Goal: Task Accomplishment & Management: Use online tool/utility

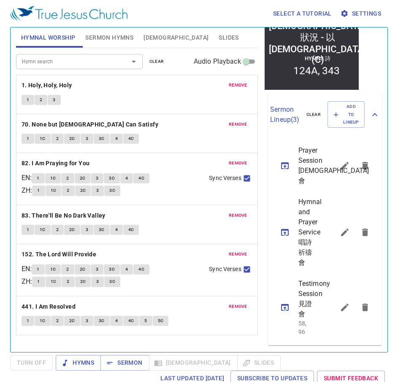
scroll to position [211, 0]
click at [342, 161] on icon "sermon lineup list" at bounding box center [345, 166] width 10 height 10
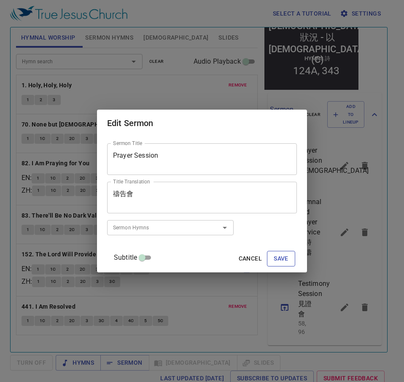
click at [267, 261] on button "Save" at bounding box center [281, 259] width 28 height 16
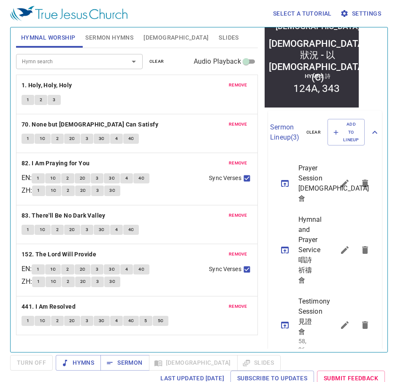
scroll to position [218, 0]
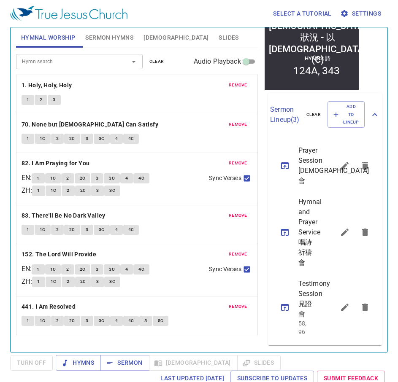
click at [287, 161] on icon "sermon lineup list" at bounding box center [285, 166] width 10 height 10
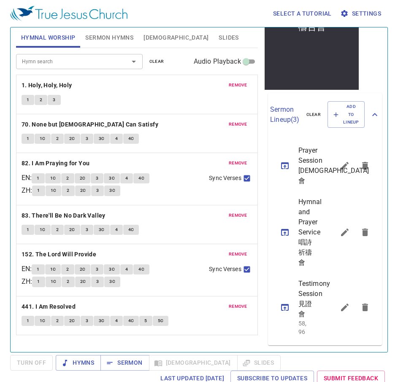
click at [246, 81] on button "remove" at bounding box center [238, 85] width 29 height 10
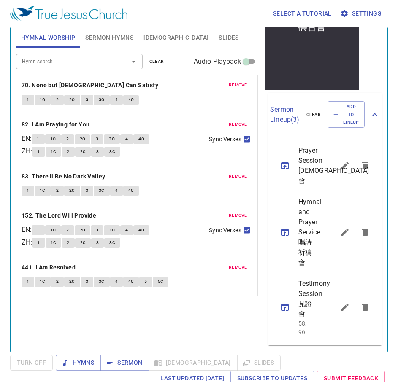
click at [246, 81] on button "remove" at bounding box center [238, 85] width 29 height 10
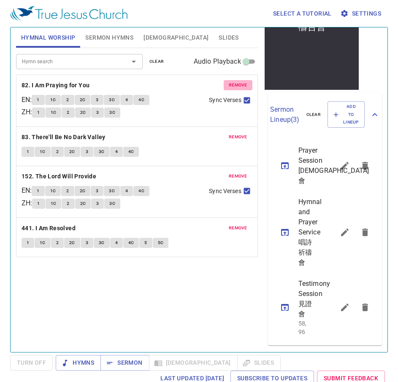
click at [246, 81] on button "remove" at bounding box center [238, 85] width 29 height 10
click at [246, 132] on button "remove" at bounding box center [238, 137] width 29 height 10
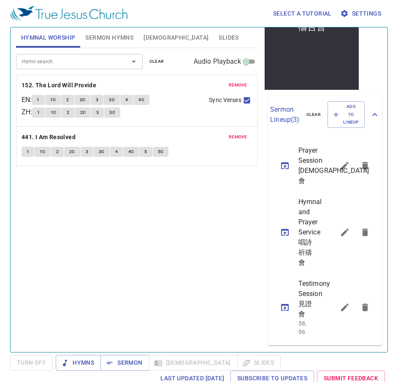
click at [246, 81] on button "remove" at bounding box center [238, 85] width 29 height 10
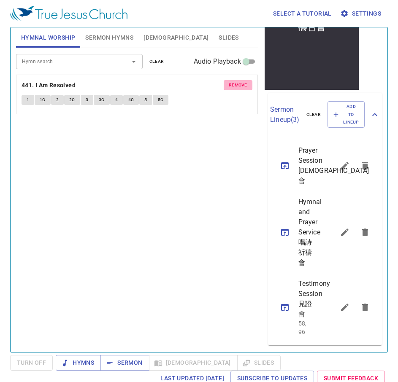
click at [246, 82] on button "remove" at bounding box center [238, 85] width 29 height 10
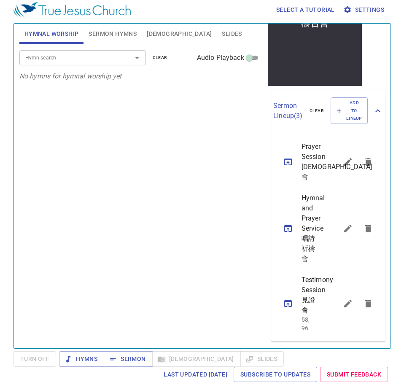
scroll to position [91, 0]
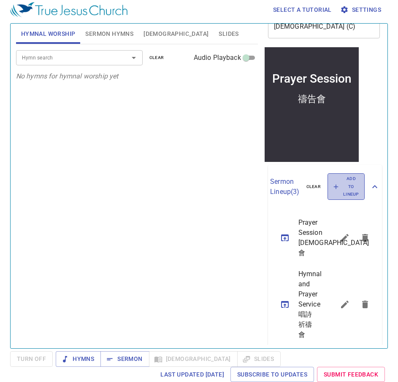
click at [336, 193] on span "Add to Lineup" at bounding box center [346, 186] width 26 height 23
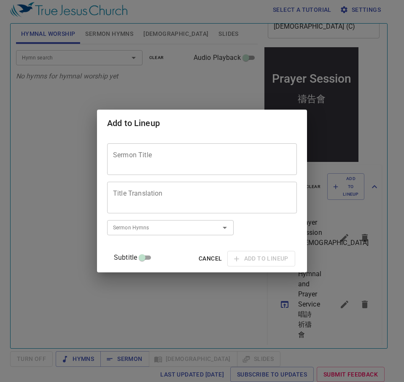
click at [215, 146] on div "Sermon Title" at bounding box center [202, 159] width 190 height 32
paste textarea "On Illness 談 生病"
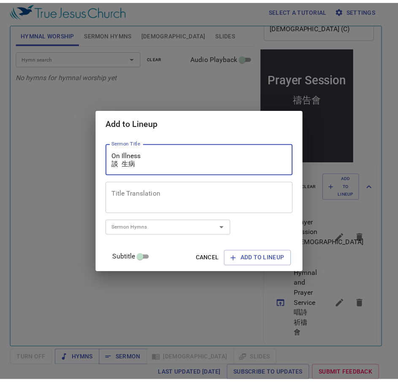
scroll to position [0, 0]
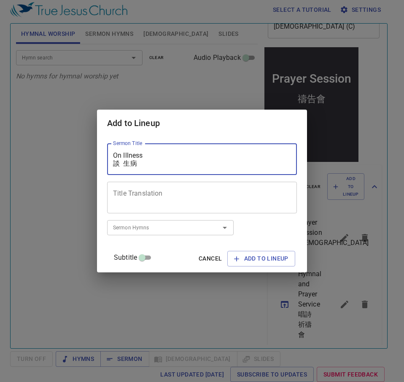
drag, startPoint x: 150, startPoint y: 164, endPoint x: 26, endPoint y: 172, distance: 123.9
click at [24, 165] on div "Add to Lineup Sermon Title On Illness 談 生病 Sermon Title Title Translation Title…" at bounding box center [202, 191] width 404 height 382
type textarea "On Illness"
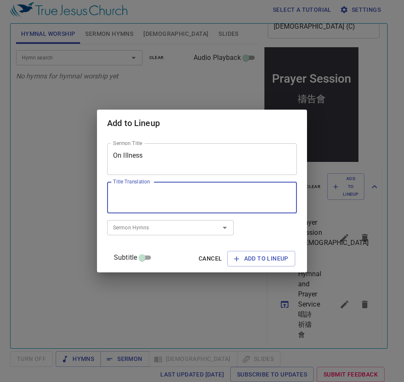
paste textarea "談 生病"
type textarea "談 生病"
click at [232, 256] on icon "button" at bounding box center [236, 259] width 8 height 8
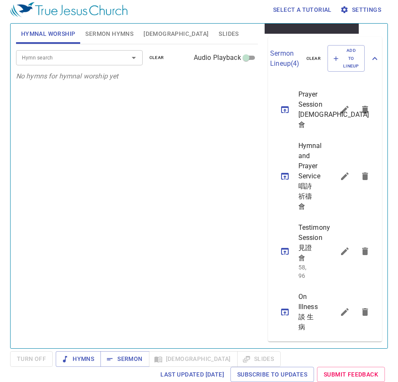
scroll to position [280, 0]
click at [340, 307] on icon "sermon lineup list" at bounding box center [345, 312] width 10 height 10
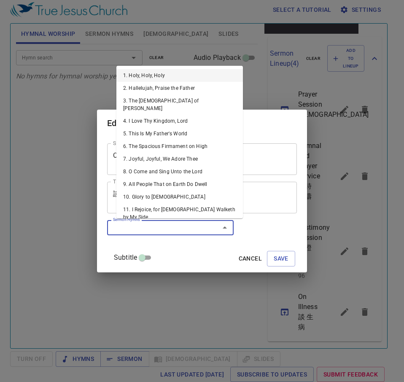
click at [173, 224] on input "Sermon Hymns" at bounding box center [158, 228] width 97 height 10
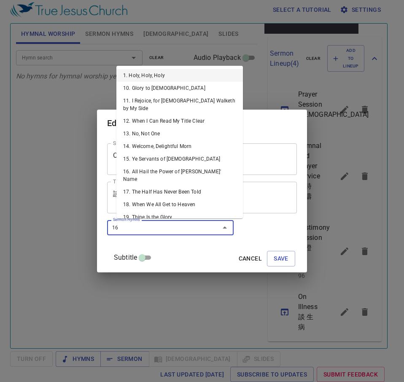
type input "162"
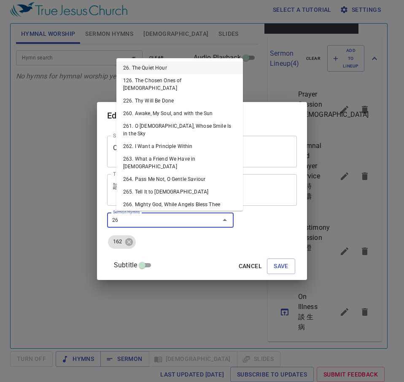
type input "264"
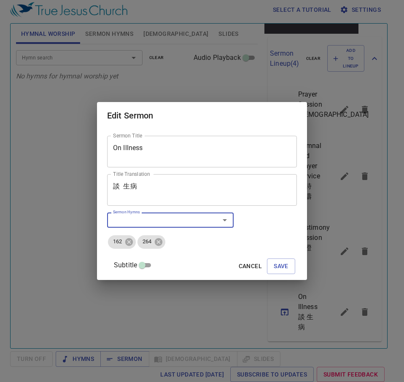
click at [287, 261] on div "Subtitle Cancel Save" at bounding box center [202, 267] width 190 height 20
click at [282, 257] on div "Subtitle Cancel Save" at bounding box center [202, 267] width 190 height 20
click at [282, 264] on button "Save" at bounding box center [281, 267] width 28 height 16
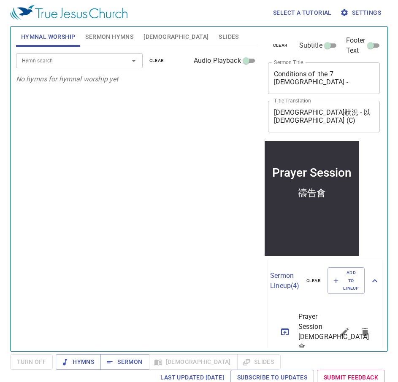
scroll to position [0, 0]
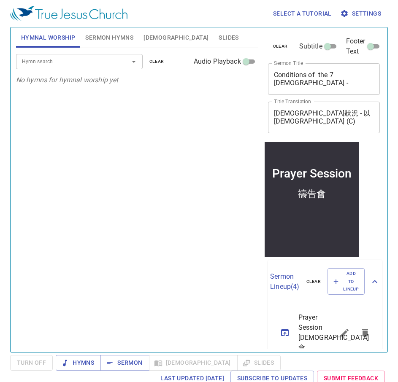
click at [54, 67] on div "Hymn search" at bounding box center [79, 61] width 127 height 15
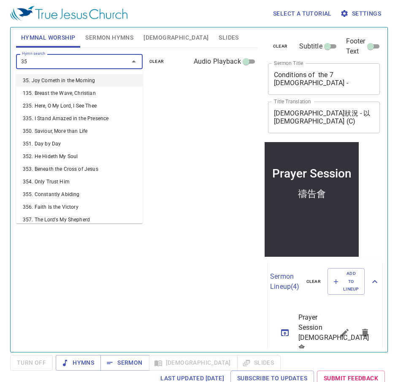
type input "355"
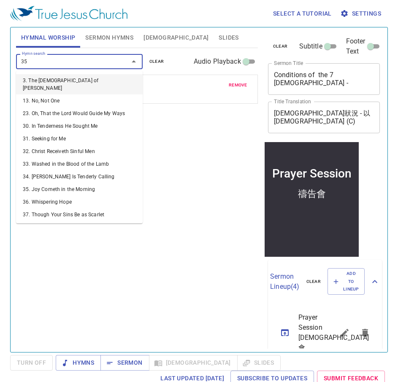
type input "356"
type input "363"
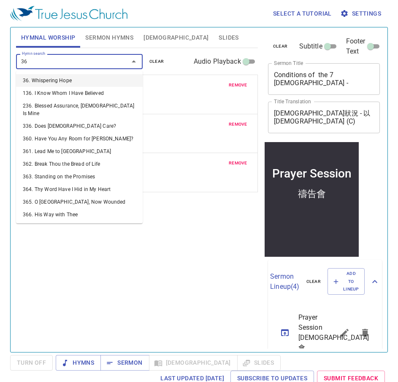
type input "364"
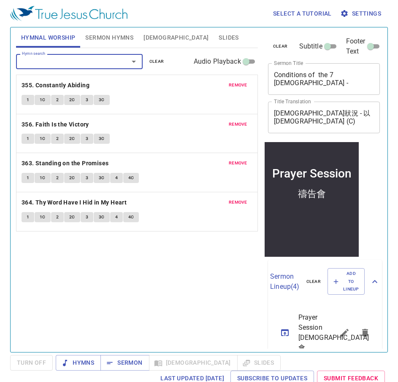
click at [125, 35] on span "Sermon Hymns" at bounding box center [109, 37] width 48 height 11
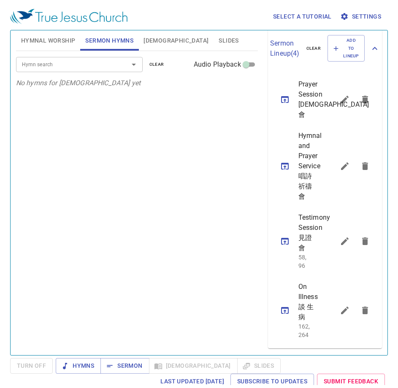
scroll to position [297, 0]
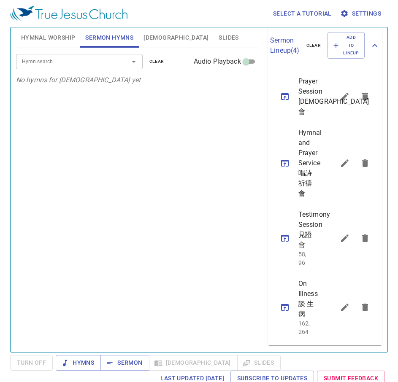
click at [69, 55] on div "Hymn search" at bounding box center [79, 61] width 127 height 15
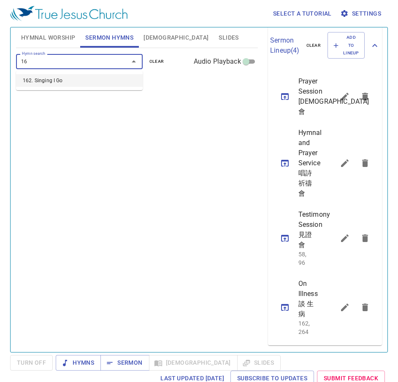
type input "1"
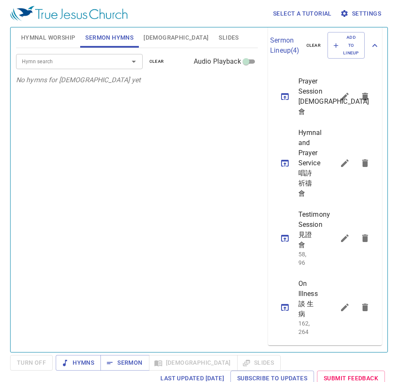
drag, startPoint x: 169, startPoint y: 127, endPoint x: 113, endPoint y: 143, distance: 57.7
click at [124, 141] on div "Hymn search Hymn search clear Audio Playback No hymns for sermon yet" at bounding box center [137, 196] width 242 height 297
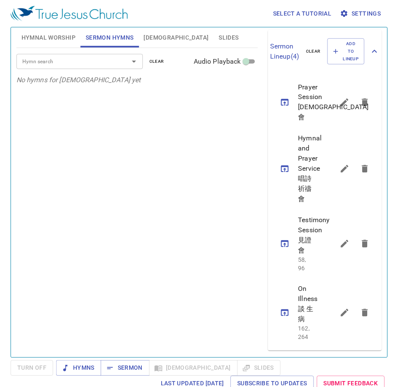
scroll to position [294, 0]
click at [159, 39] on span "[DEMOGRAPHIC_DATA]" at bounding box center [175, 37] width 65 height 11
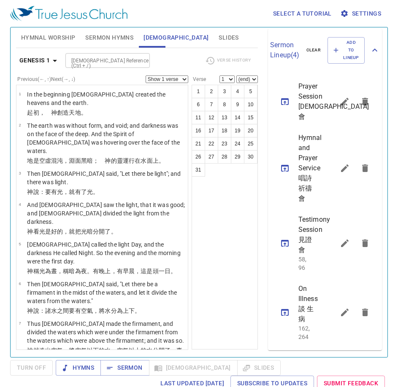
click at [219, 38] on span "Slides" at bounding box center [229, 37] width 20 height 11
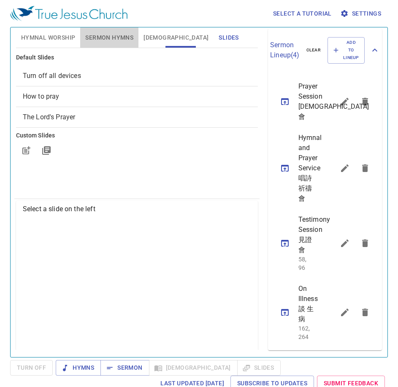
click at [123, 38] on span "Sermon Hymns" at bounding box center [109, 37] width 48 height 11
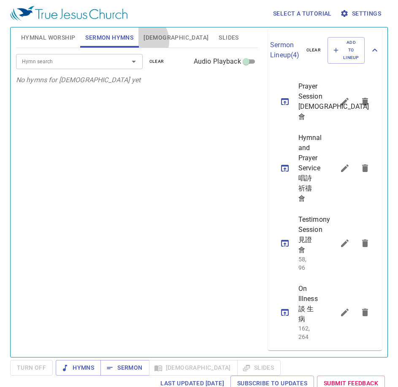
click at [138, 41] on button "[DEMOGRAPHIC_DATA]" at bounding box center [175, 37] width 75 height 20
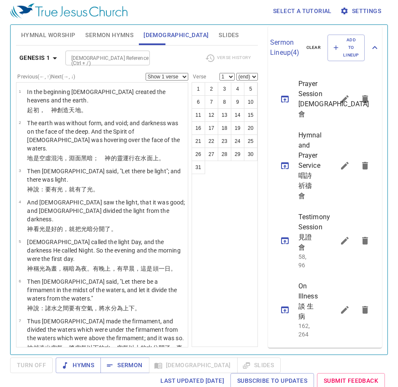
scroll to position [4, 0]
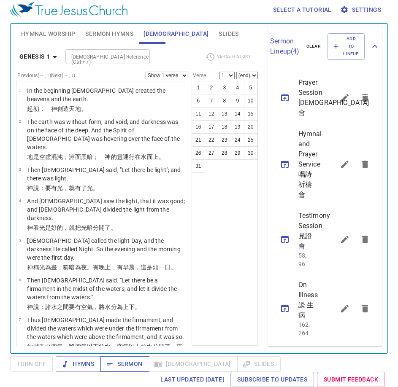
click at [117, 370] on button "Sermon" at bounding box center [124, 364] width 49 height 16
click at [222, 210] on div "1 2 3 4 5 6 7 8 9 10 11 12 13 14 15 16 17 18 19 20 21 22 23 24 25 26 27 28 29 3…" at bounding box center [225, 213] width 66 height 265
click at [93, 45] on div "Genesis 1 Bible Reference (Ctrl + /) Bible Reference (Ctrl + /) Verse History P…" at bounding box center [137, 195] width 242 height 302
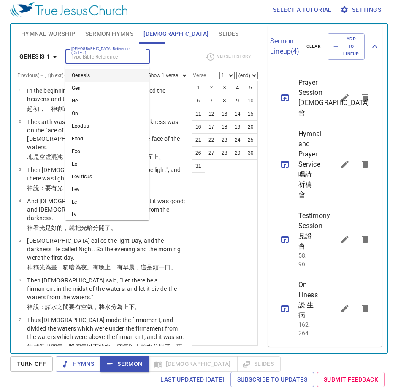
click at [89, 61] on input "[DEMOGRAPHIC_DATA] Reference (Ctrl + /)" at bounding box center [100, 57] width 65 height 10
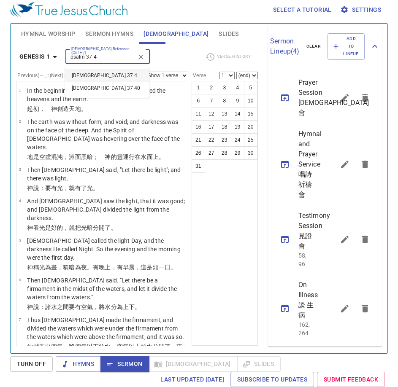
type input "psalm 37 4"
select select "4"
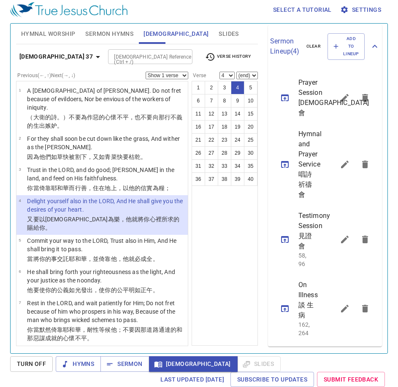
drag, startPoint x: 224, startPoint y: 238, endPoint x: 206, endPoint y: 203, distance: 38.7
click at [224, 238] on div "1 2 3 4 5 6 7 8 9 10 11 12 13 14 15 16 17 18 19 20 21 22 23 24 25 26 27 28 29 3…" at bounding box center [225, 213] width 66 height 265
click at [102, 38] on span "Sermon Hymns" at bounding box center [109, 34] width 48 height 11
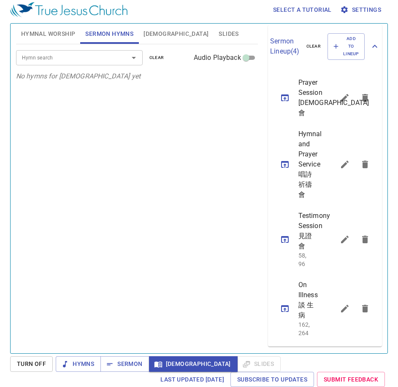
click at [24, 41] on button "Hymnal Worship" at bounding box center [48, 34] width 65 height 20
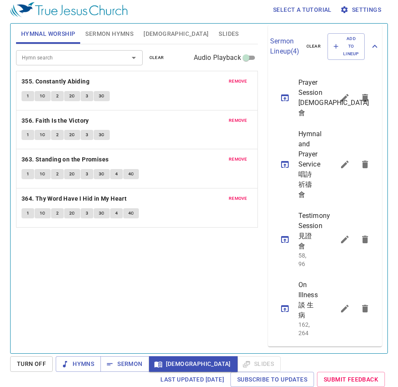
click at [122, 27] on button "Sermon Hymns" at bounding box center [109, 34] width 58 height 20
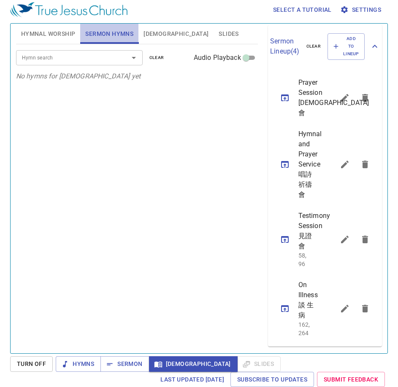
click at [138, 38] on button "Sermon Hymns" at bounding box center [109, 34] width 58 height 20
click at [147, 41] on button "[DEMOGRAPHIC_DATA]" at bounding box center [175, 34] width 75 height 20
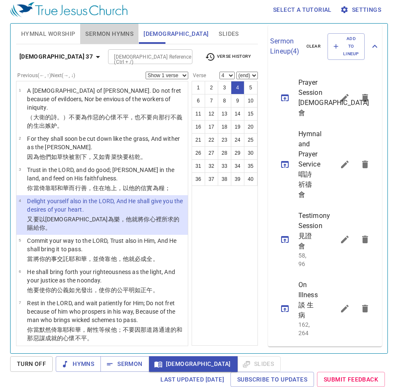
drag, startPoint x: 103, startPoint y: 37, endPoint x: 118, endPoint y: 35, distance: 14.9
click at [105, 38] on span "Sermon Hymns" at bounding box center [109, 34] width 48 height 11
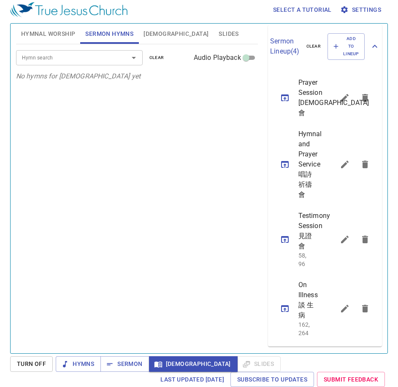
click at [50, 36] on span "Hymnal Worship" at bounding box center [48, 34] width 54 height 11
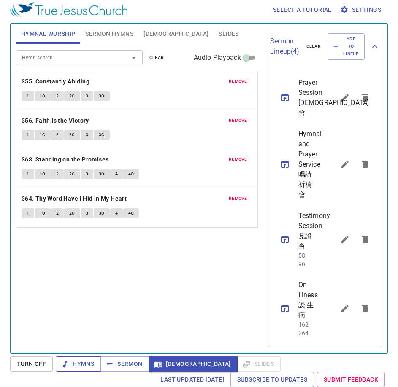
click at [86, 357] on button "Hymns" at bounding box center [78, 364] width 45 height 16
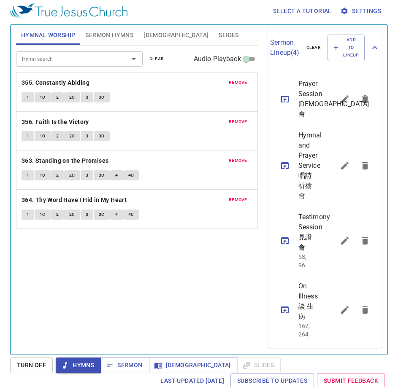
scroll to position [0, 0]
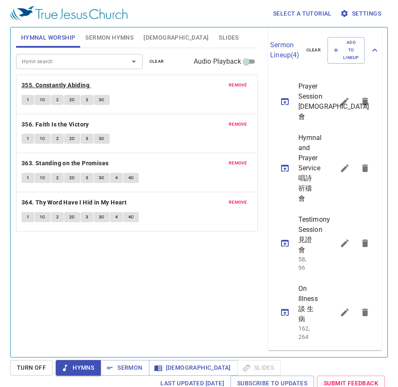
drag, startPoint x: 107, startPoint y: 79, endPoint x: 79, endPoint y: 80, distance: 27.9
click at [102, 79] on div "remove 355. Constantly Abiding 1 1C 2 2C 3 3C remove 356. Faith Is the Victory …" at bounding box center [137, 153] width 242 height 157
click at [69, 85] on b "355. Constantly Abiding" at bounding box center [56, 85] width 68 height 11
click at [30, 97] on button "1" at bounding box center [28, 100] width 13 height 10
click at [175, 95] on div "1 1C 2 2C 3 3C" at bounding box center [137, 101] width 231 height 12
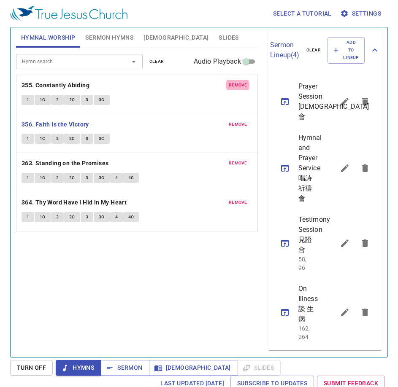
scroll to position [2, 0]
click at [22, 134] on button "1" at bounding box center [28, 139] width 13 height 10
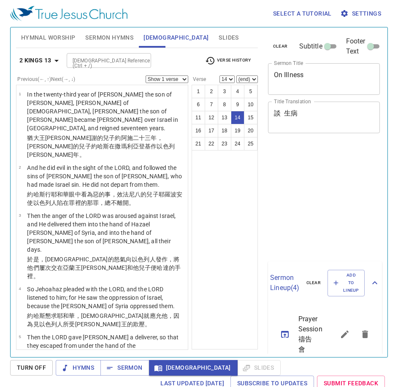
select select "14"
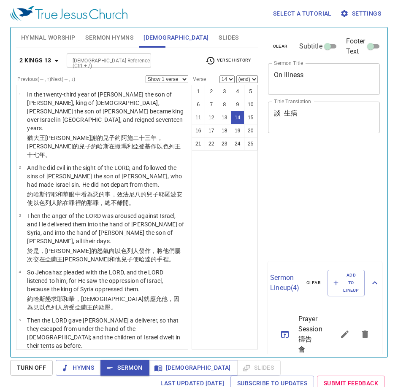
select select "14"
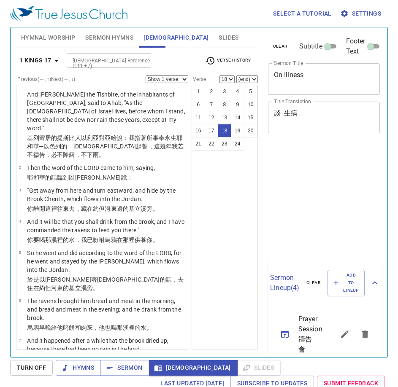
select select "18"
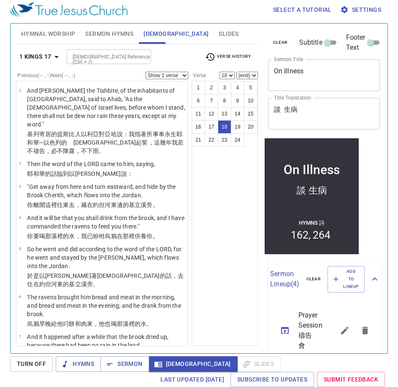
scroll to position [294, 0]
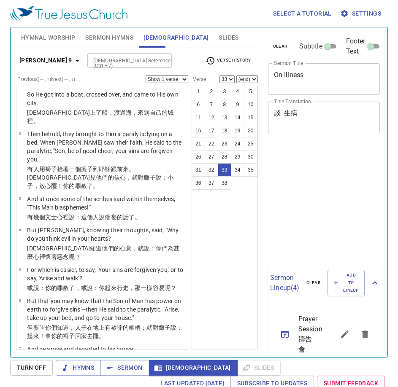
select select "33"
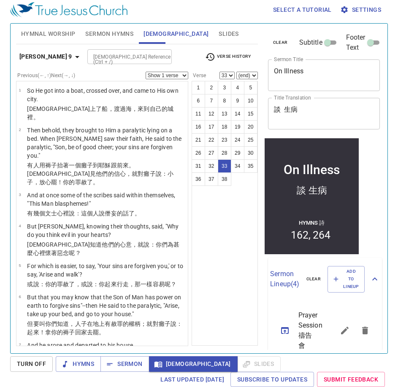
scroll to position [294, 0]
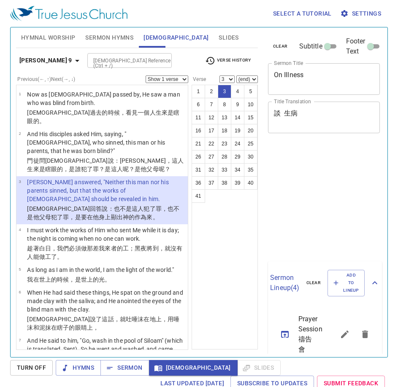
select select "3"
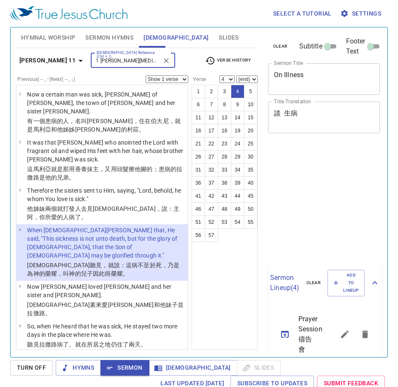
select select "4"
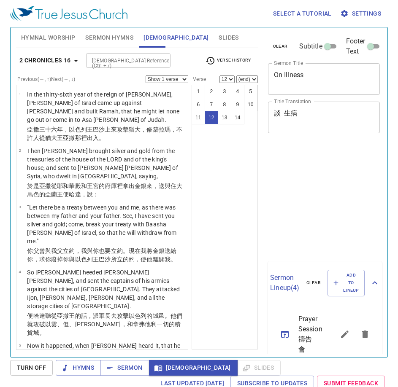
select select "12"
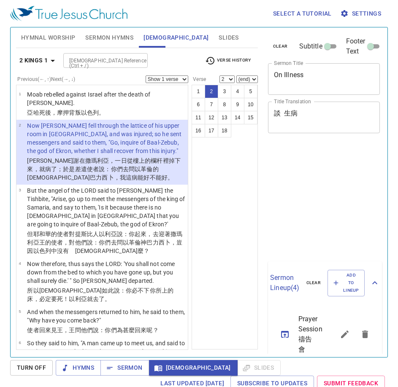
select select "2"
